Goal: Task Accomplishment & Management: Use online tool/utility

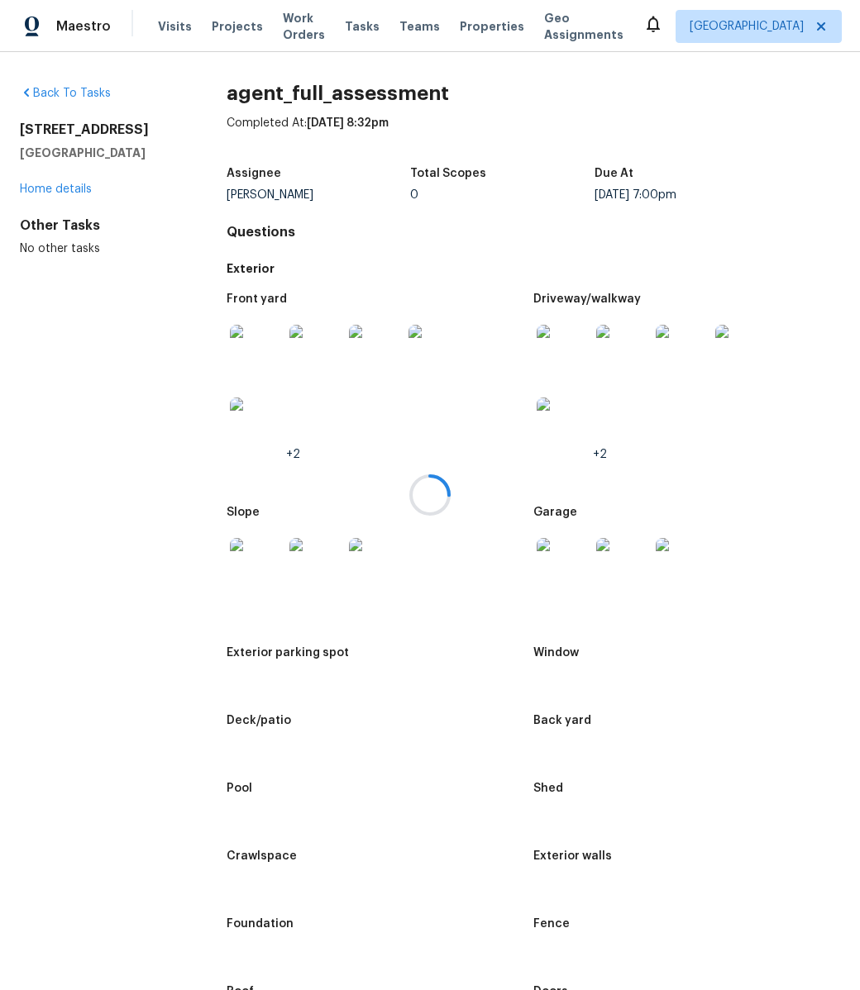
click at [20, 128] on div at bounding box center [430, 495] width 860 height 990
drag, startPoint x: 20, startPoint y: 128, endPoint x: 187, endPoint y: 128, distance: 167.0
click at [187, 128] on div at bounding box center [430, 495] width 860 height 990
click at [127, 130] on div at bounding box center [430, 495] width 860 height 990
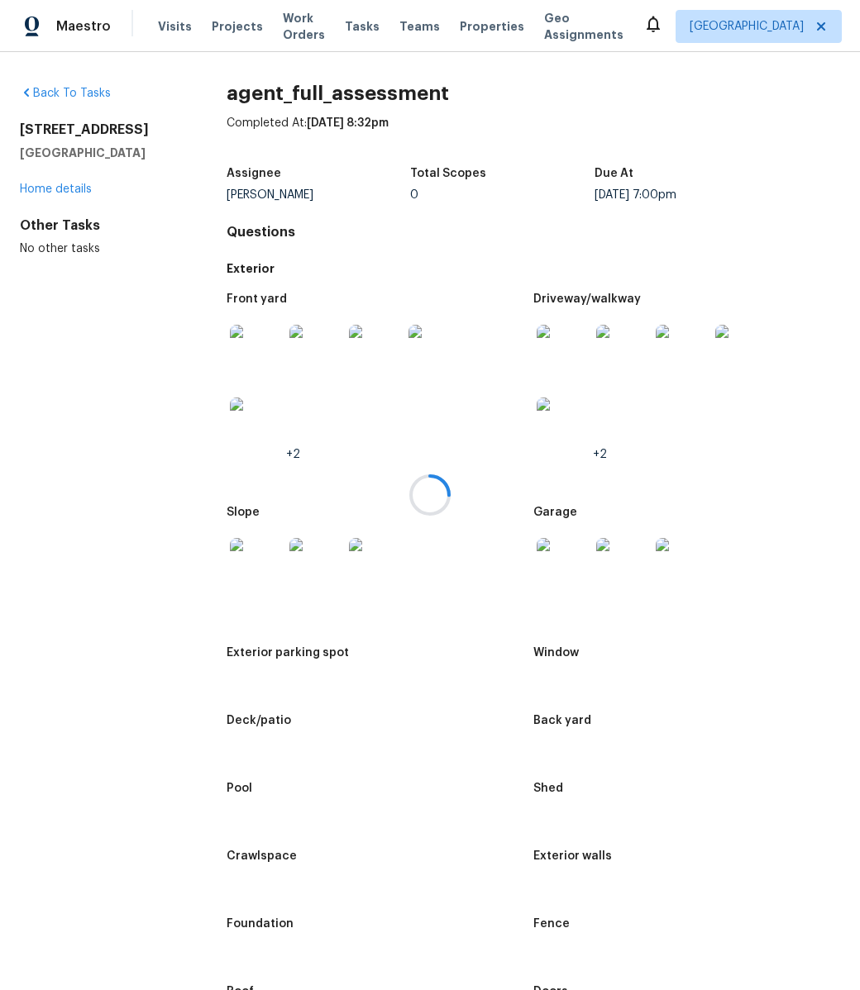
click at [127, 130] on div at bounding box center [430, 495] width 860 height 990
drag, startPoint x: 22, startPoint y: 128, endPoint x: 136, endPoint y: 135, distance: 114.3
click at [136, 135] on div at bounding box center [430, 495] width 860 height 990
click at [57, 157] on div at bounding box center [430, 495] width 860 height 990
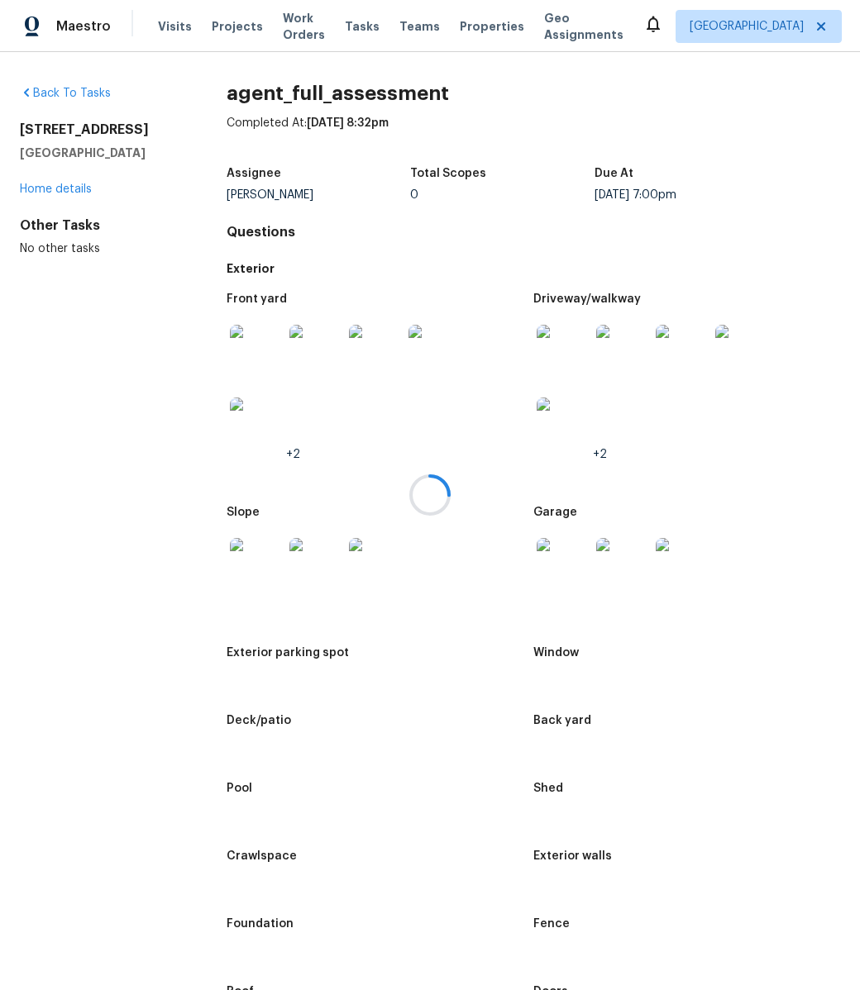
click at [49, 127] on div at bounding box center [430, 495] width 860 height 990
click at [30, 130] on div at bounding box center [430, 495] width 860 height 990
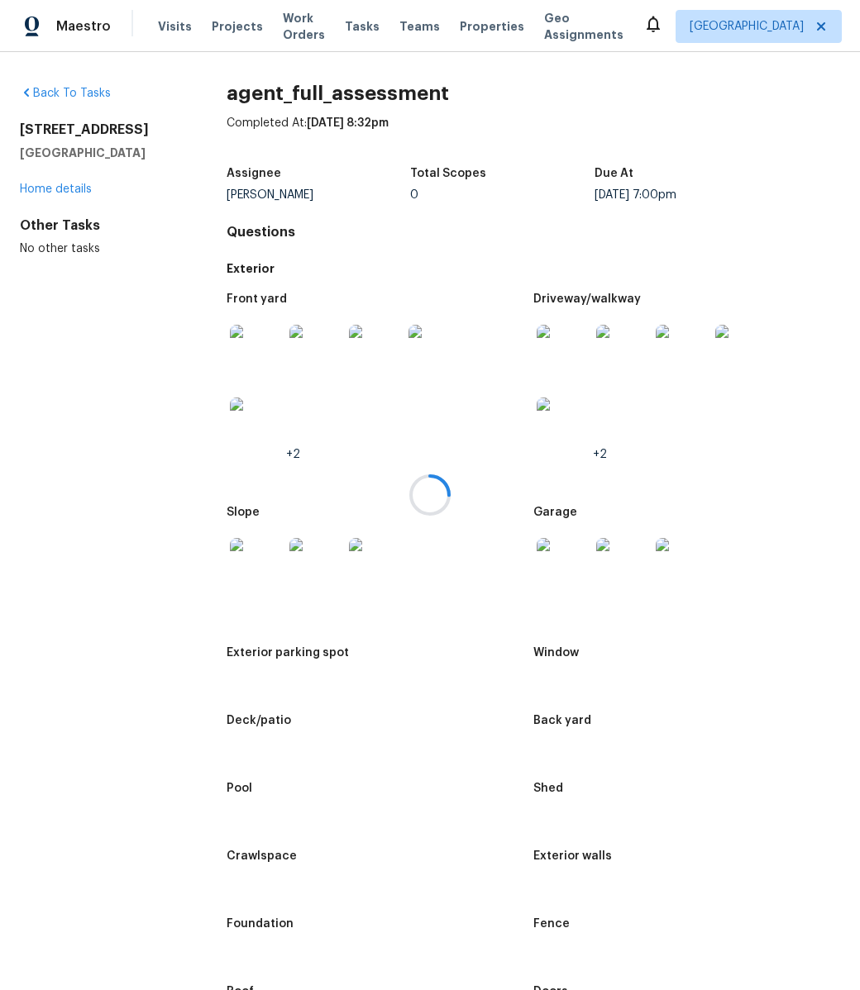
click at [98, 122] on div at bounding box center [430, 495] width 860 height 990
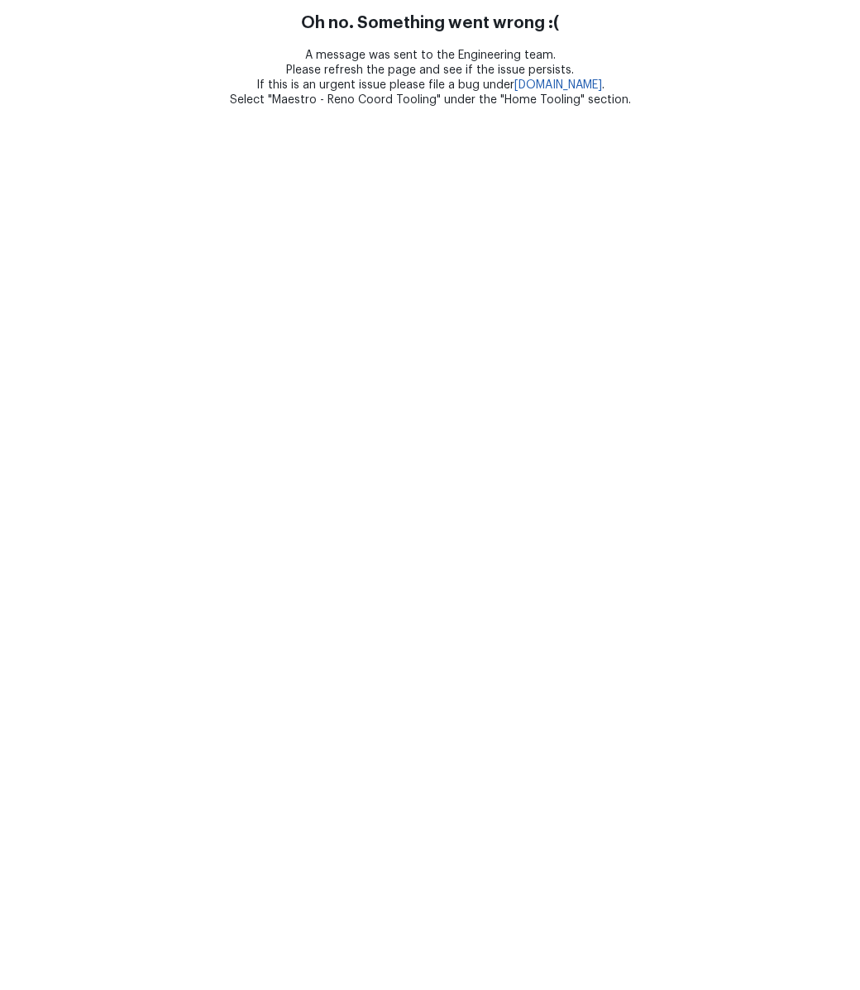
click at [656, 107] on html "Oh no. Something went wrong :( A message was sent to the Engineering team. Plea…" at bounding box center [430, 53] width 860 height 107
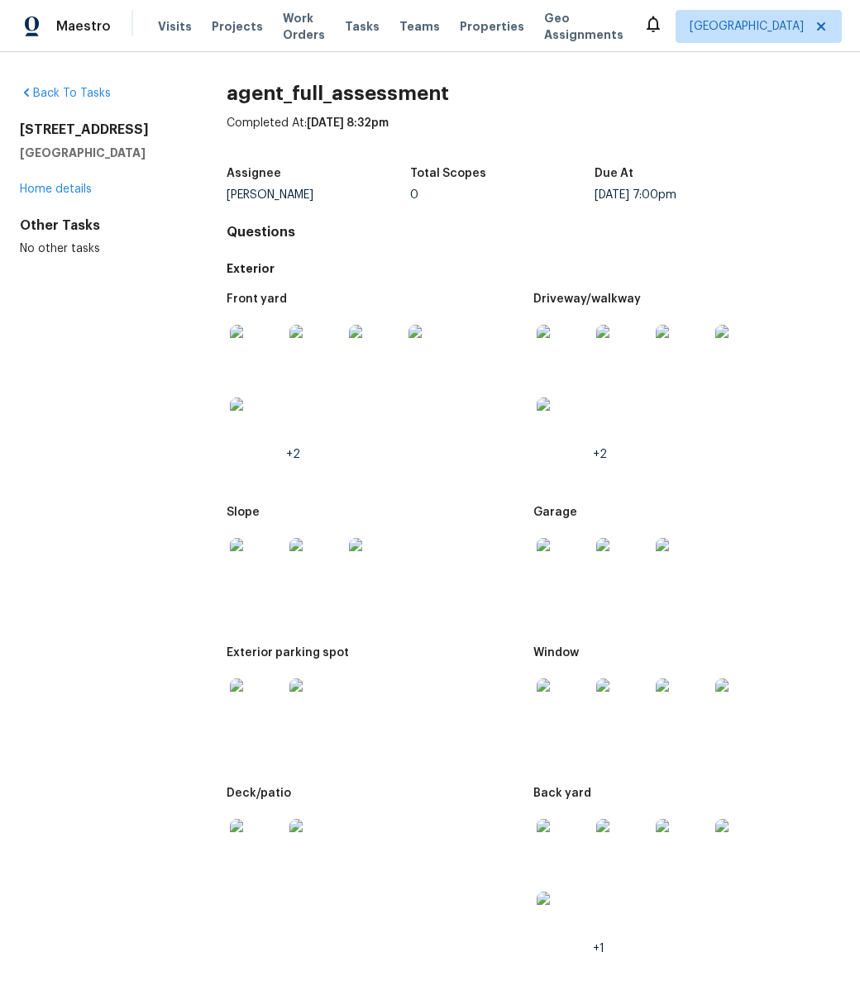
click at [41, 131] on h2 "16154 Skyridge Dr" at bounding box center [97, 130] width 154 height 17
click at [41, 134] on h2 "16154 Skyridge Dr" at bounding box center [97, 130] width 154 height 17
drag, startPoint x: 19, startPoint y: 129, endPoint x: 154, endPoint y: 136, distance: 135.0
click at [154, 136] on div "Back To Tasks 16154 Skyridge Dr Riverside, CA 92503 Home details Other Tasks No…" at bounding box center [430, 521] width 860 height 938
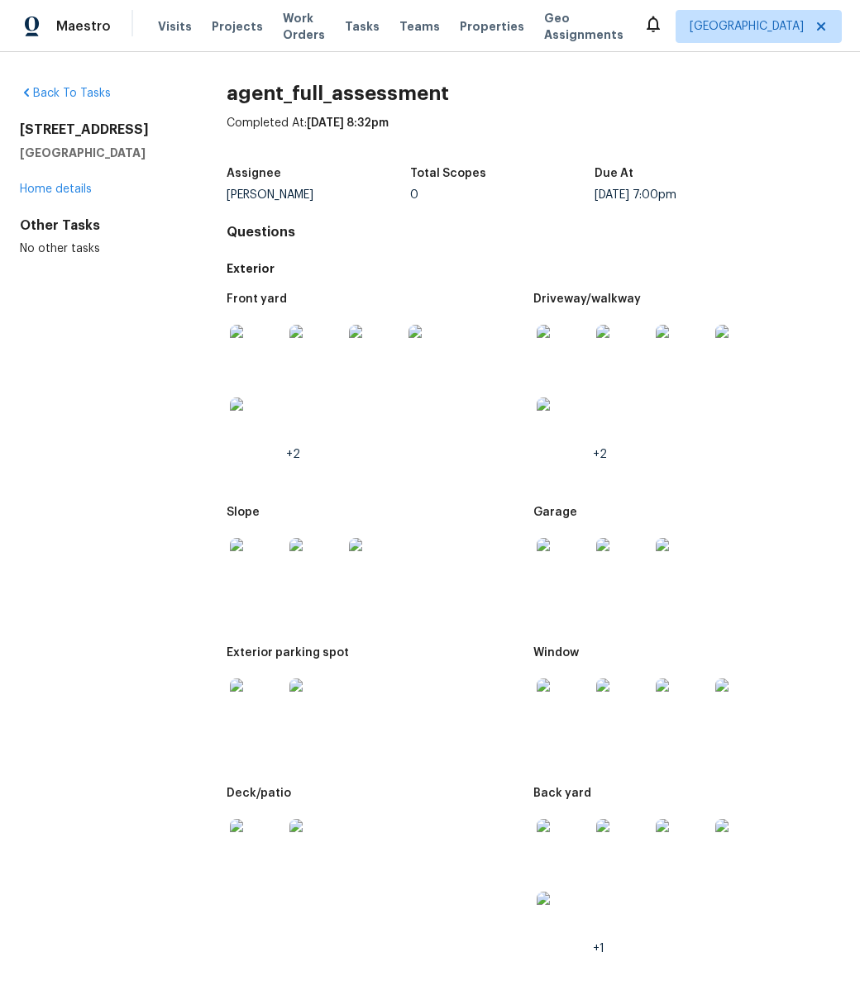
copy h2 "16154 Skyridge Dr"
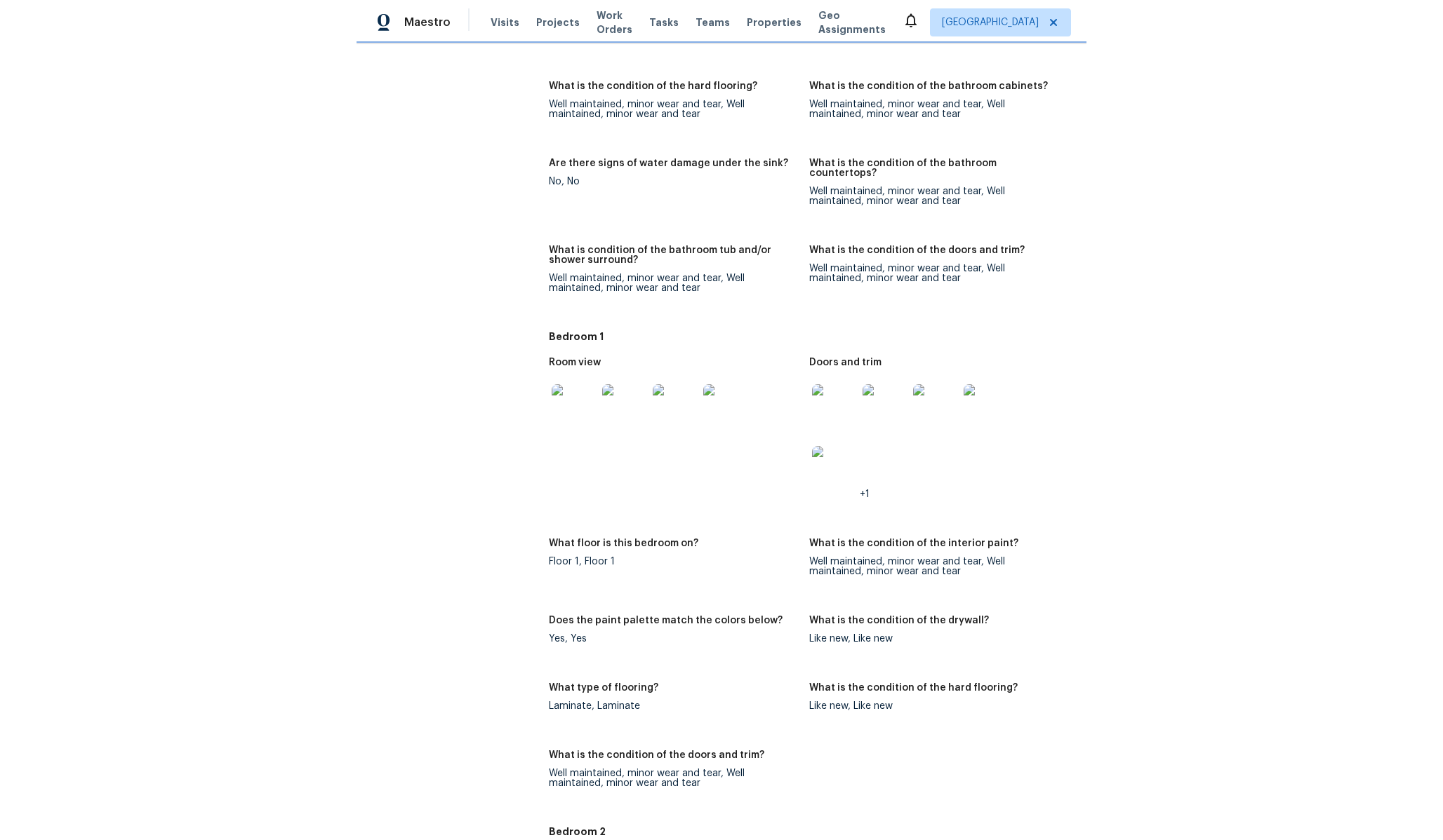
scroll to position [5762, 0]
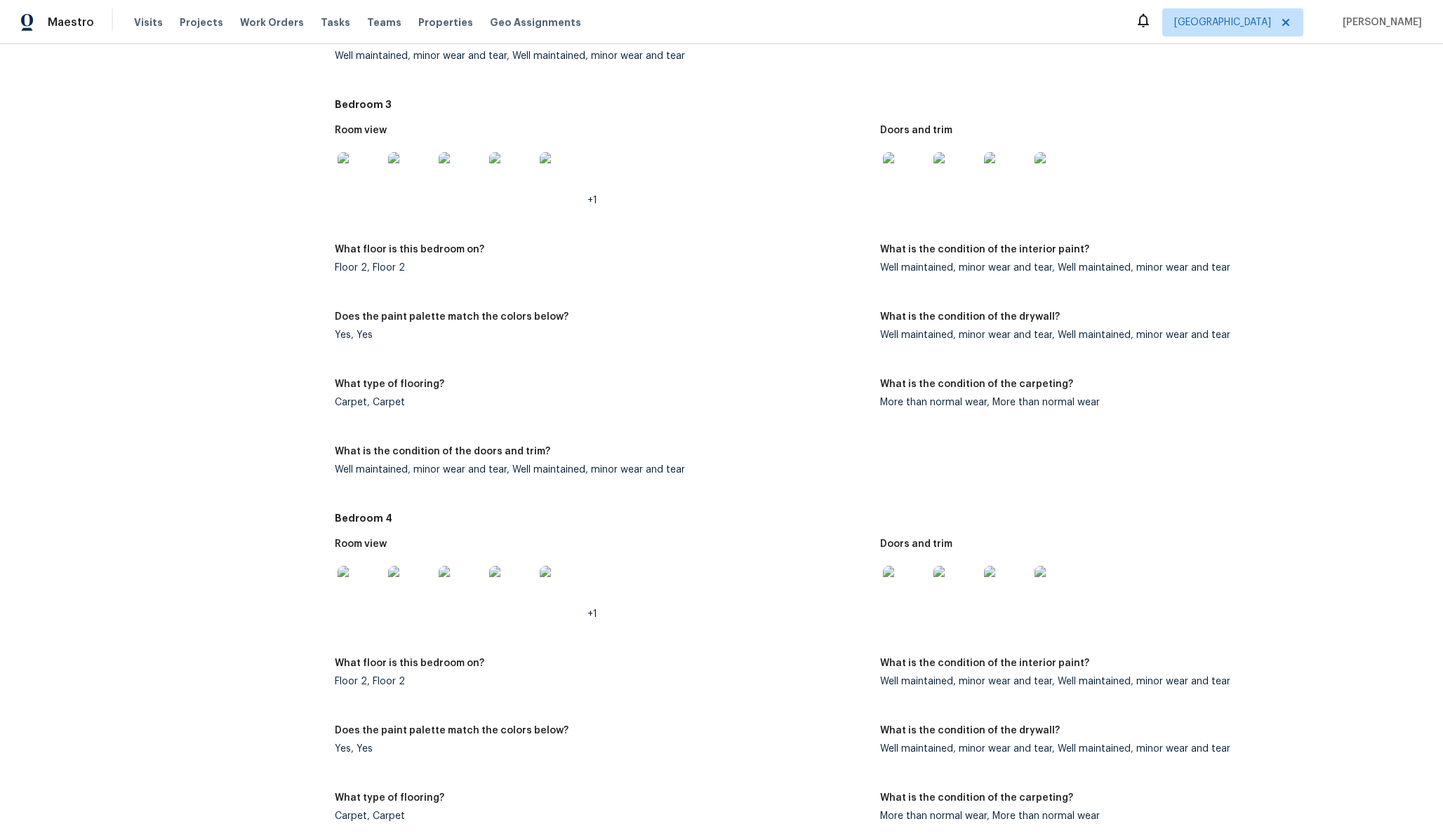
click at [729, 160] on div at bounding box center [1148, 174] width 535 height 62
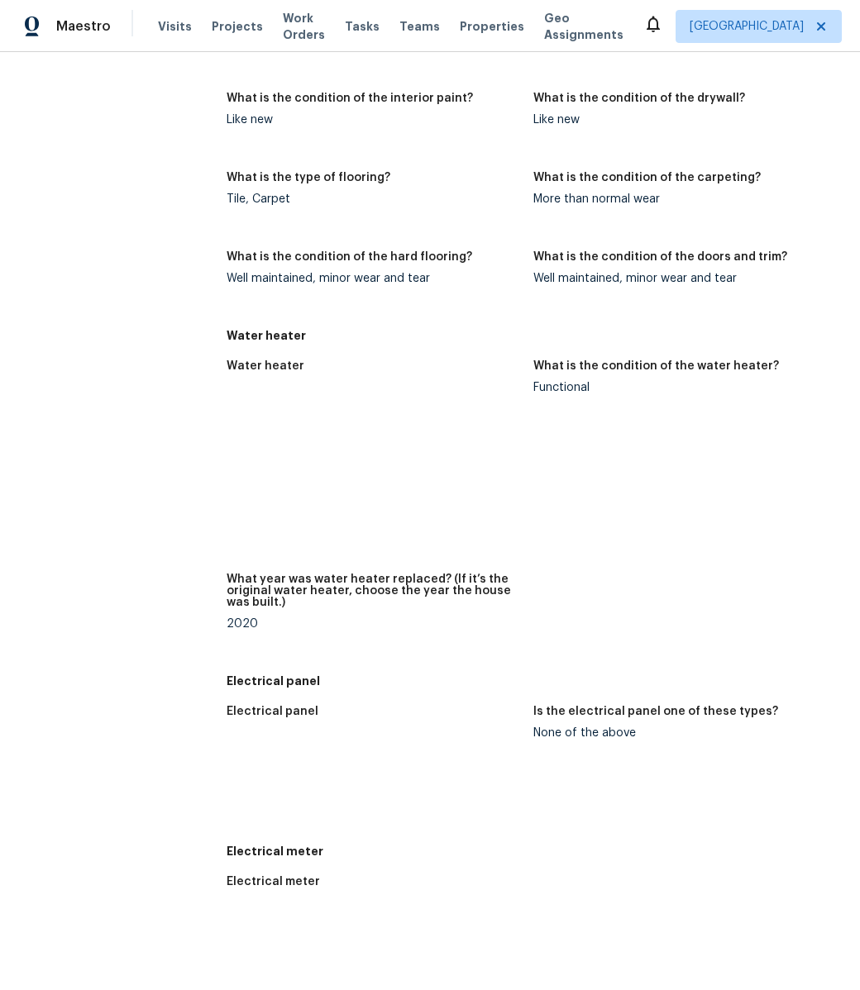
scroll to position [9745, 0]
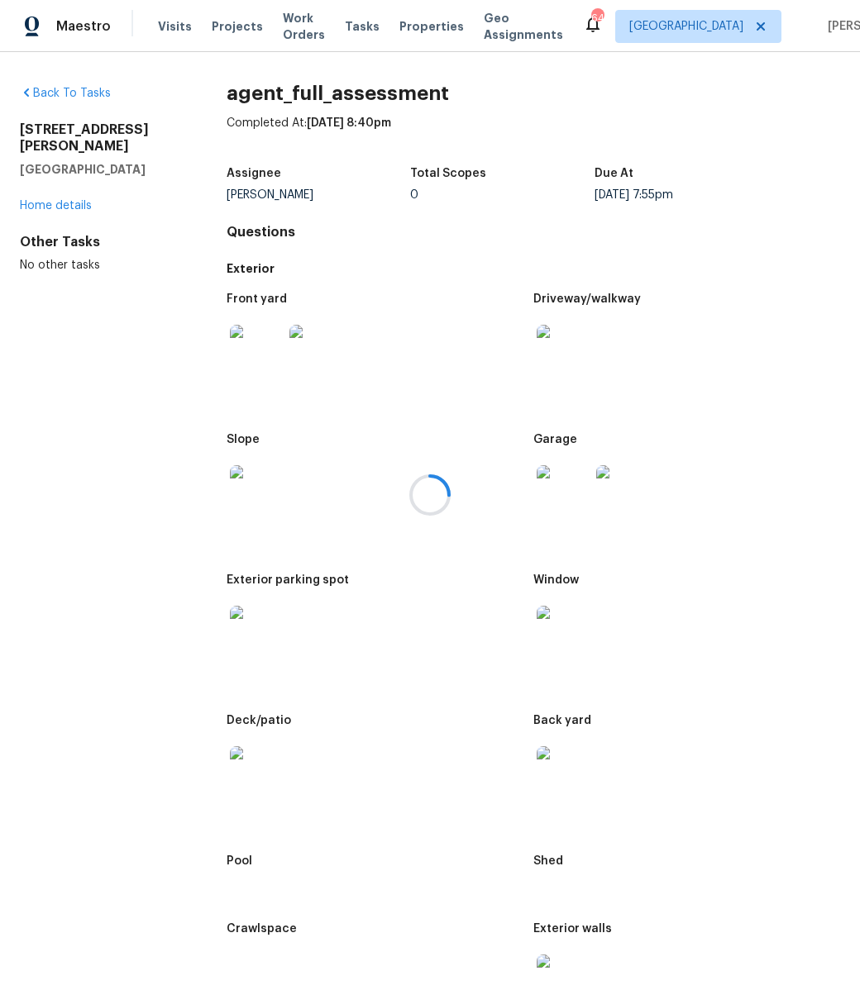
click at [852, 112] on div at bounding box center [430, 495] width 860 height 990
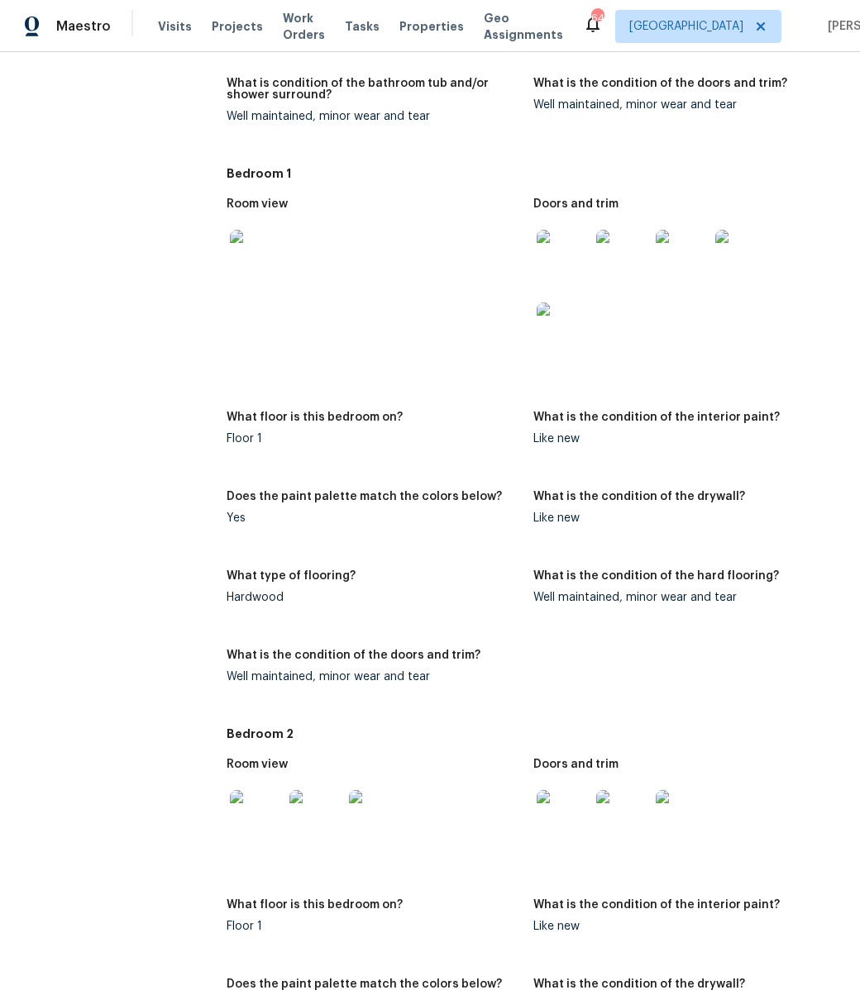
scroll to position [3704, 0]
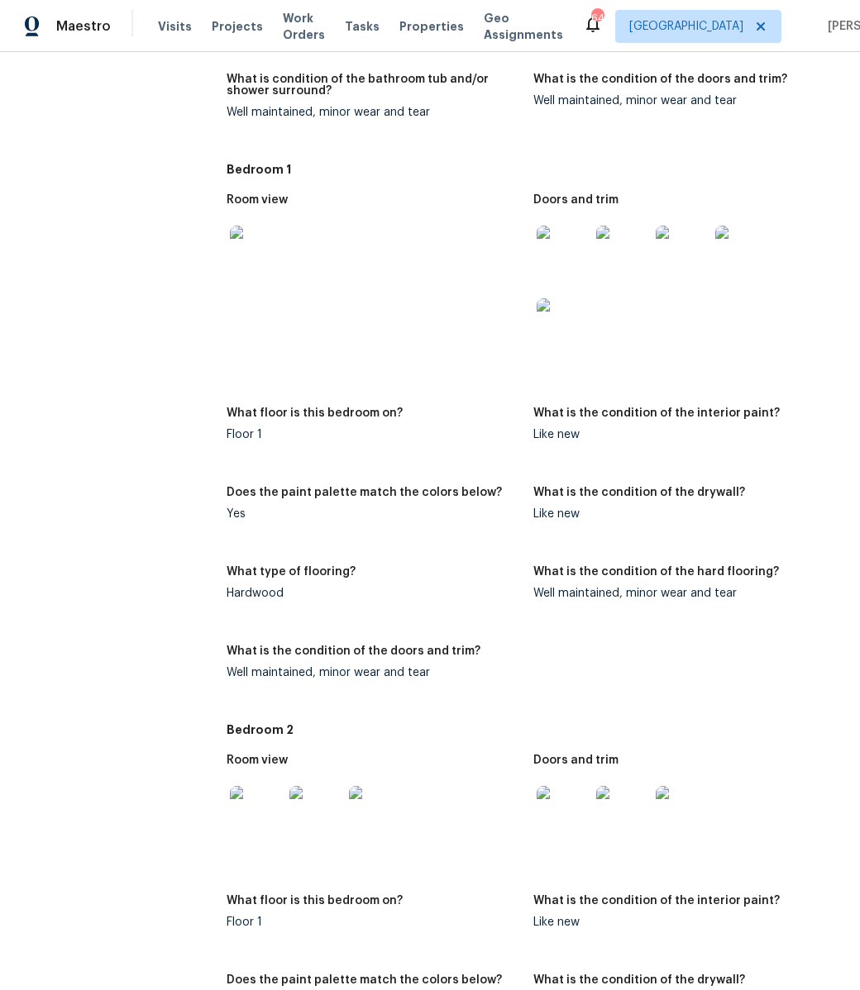
click at [618, 608] on figure "What is the condition of the hard flooring? Well maintained, minor wear and tear" at bounding box center [686, 596] width 307 height 60
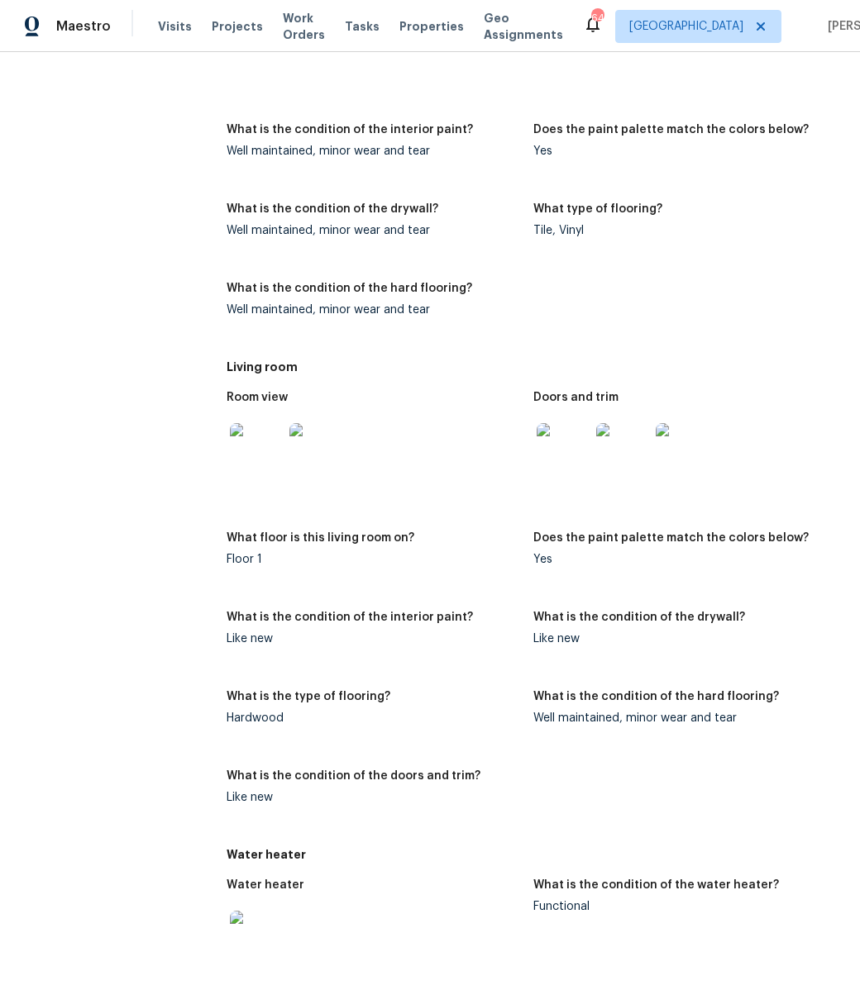
scroll to position [5816, 0]
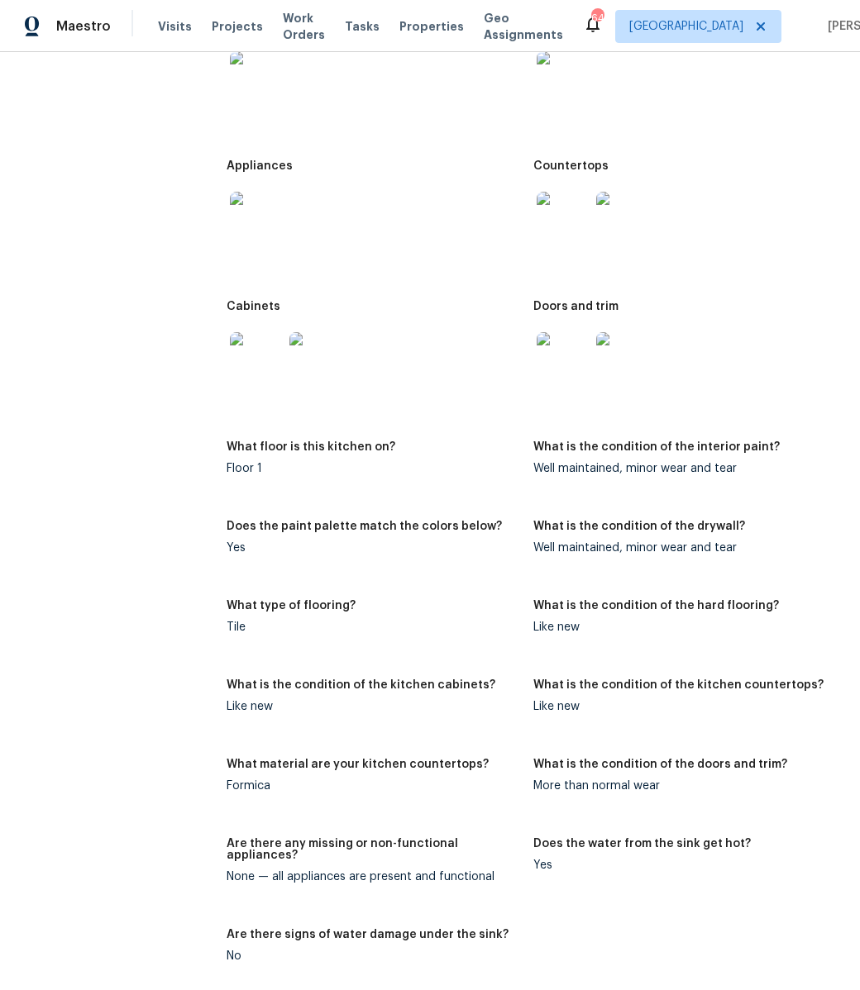
click at [281, 484] on figure "What floor is this kitchen on? Floor 1" at bounding box center [380, 471] width 307 height 60
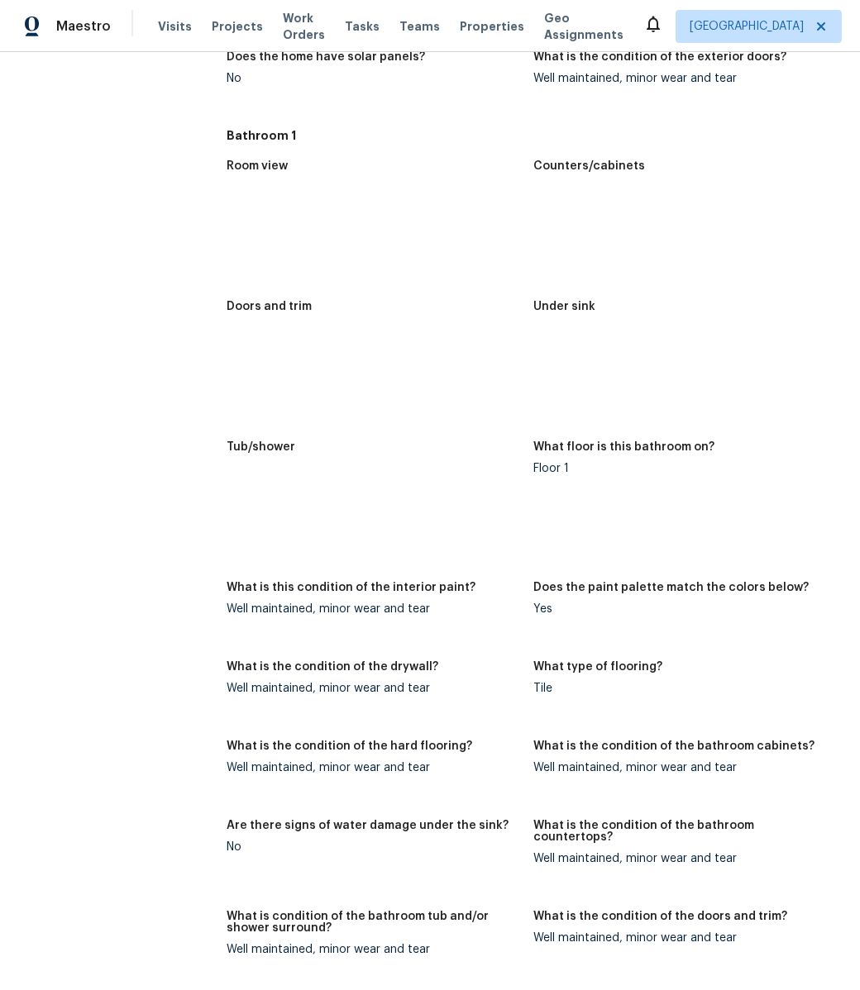
scroll to position [2527, 0]
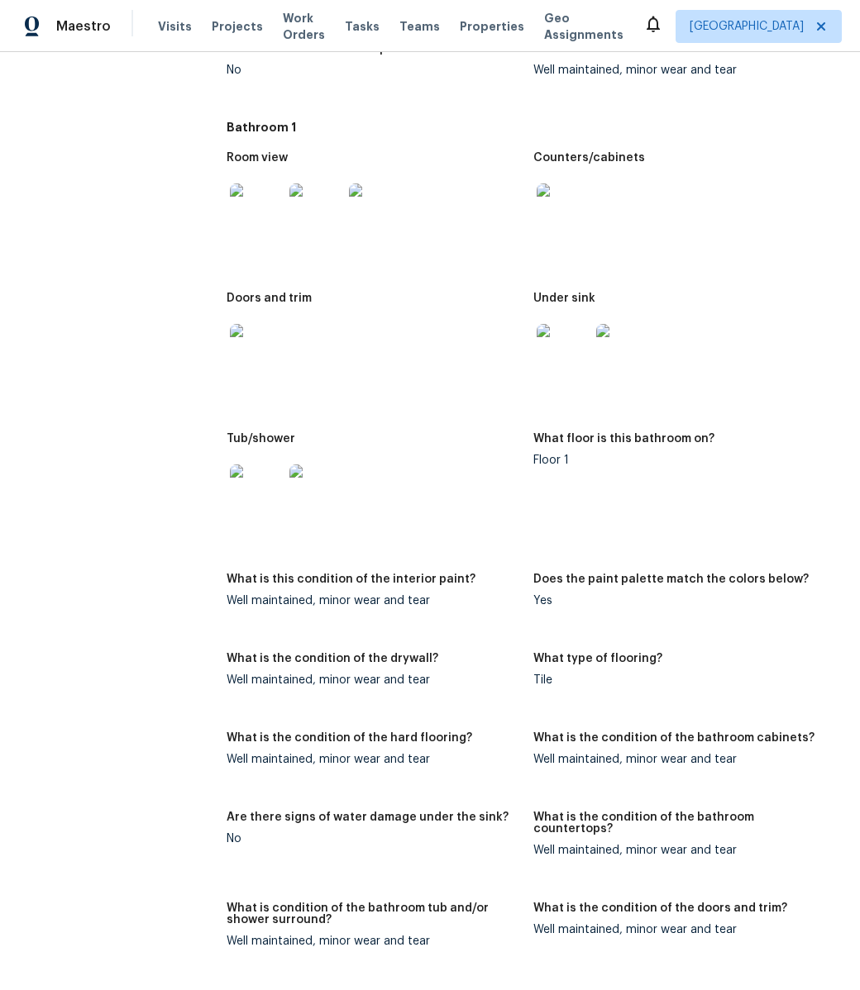
click at [573, 607] on figure "Does the paint palette match the colors below? Yes" at bounding box center [686, 604] width 307 height 60
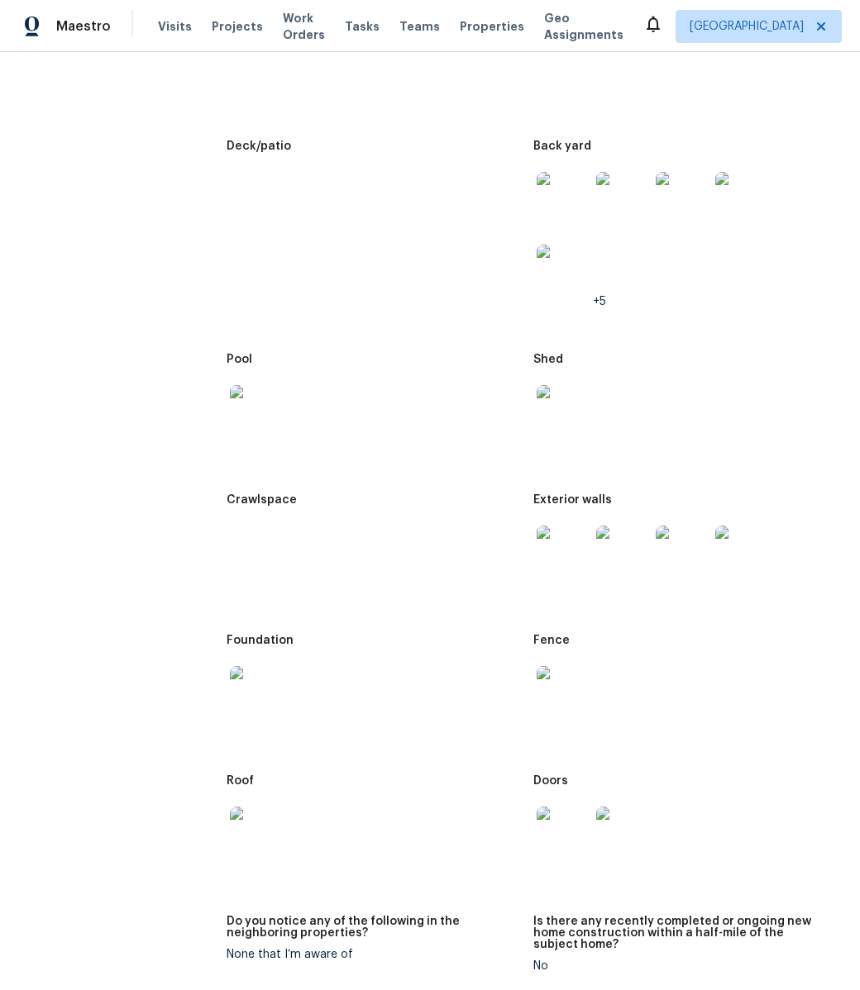
scroll to position [0, 0]
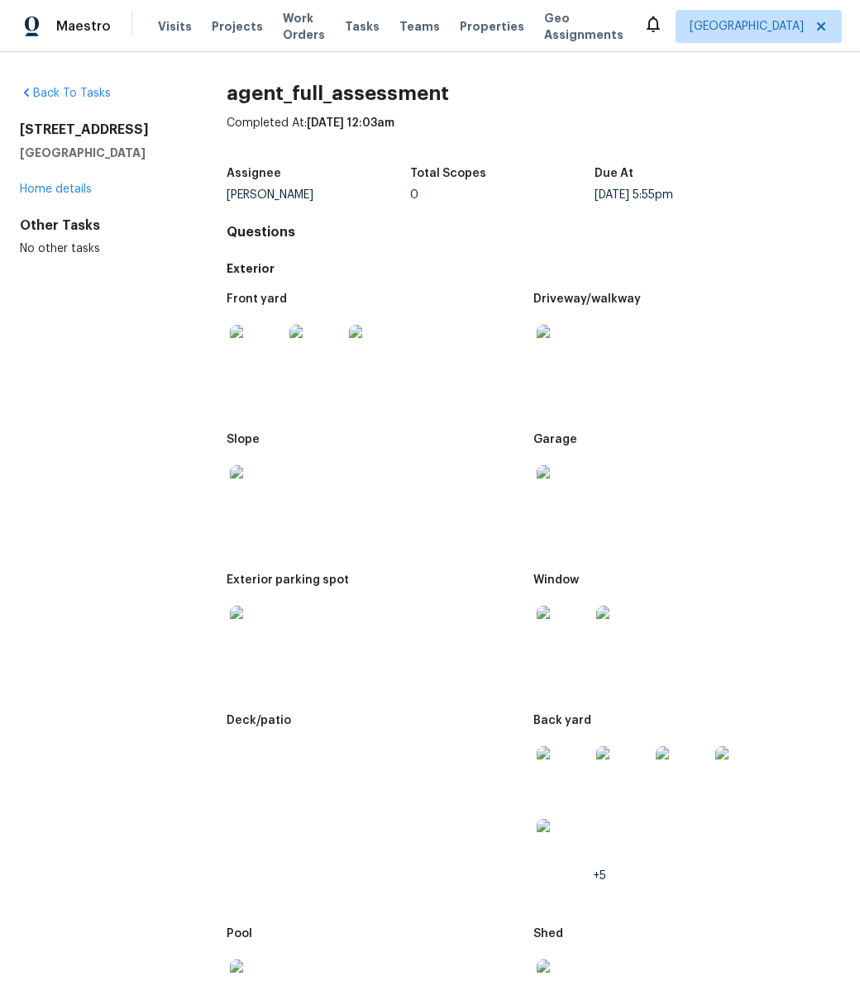
click at [594, 398] on figure "Driveway/walkway" at bounding box center [686, 354] width 307 height 121
